Goal: Task Accomplishment & Management: Manage account settings

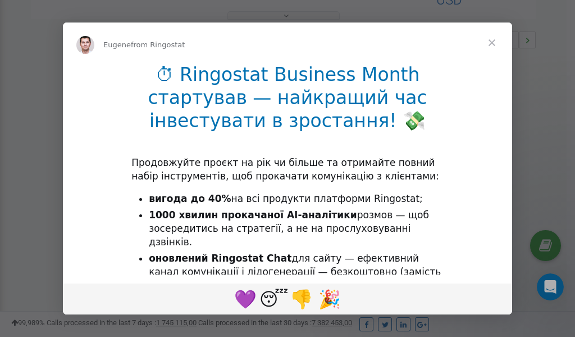
click at [493, 44] on span "Close" at bounding box center [492, 42] width 40 height 40
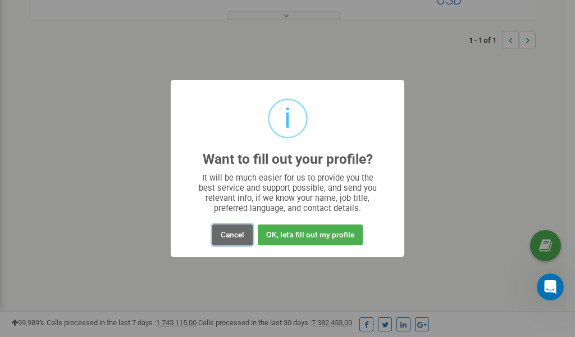
click at [234, 235] on button "Cancel" at bounding box center [232, 234] width 40 height 21
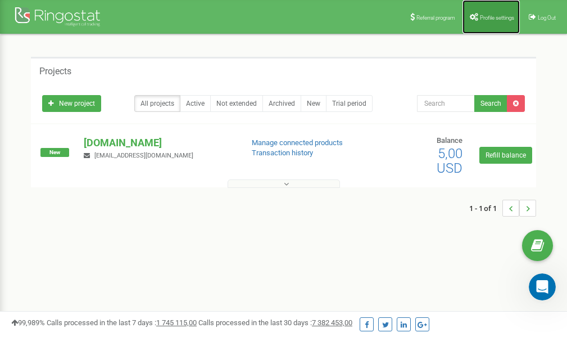
click at [496, 22] on link "Profile settings" at bounding box center [491, 17] width 57 height 34
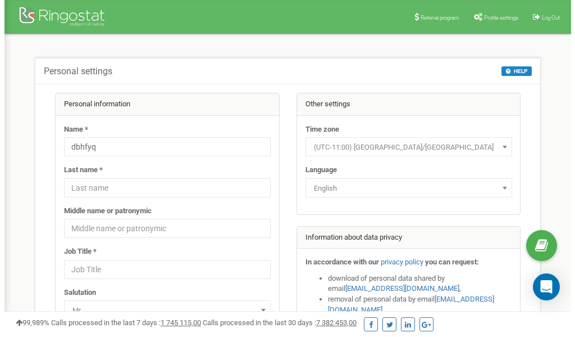
scroll to position [56, 0]
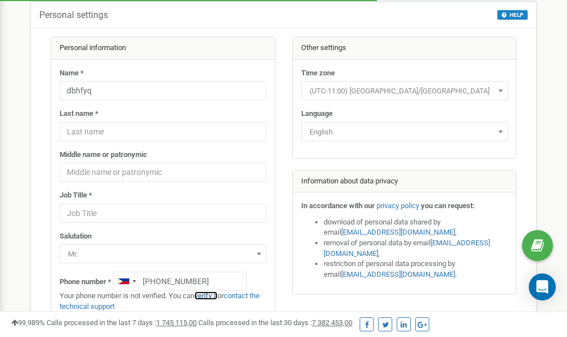
click at [211, 296] on link "verify it" at bounding box center [205, 295] width 23 height 8
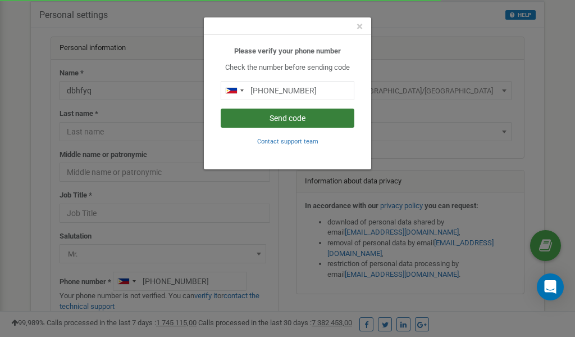
click at [273, 116] on button "Send code" at bounding box center [288, 117] width 134 height 19
